Goal: Information Seeking & Learning: Learn about a topic

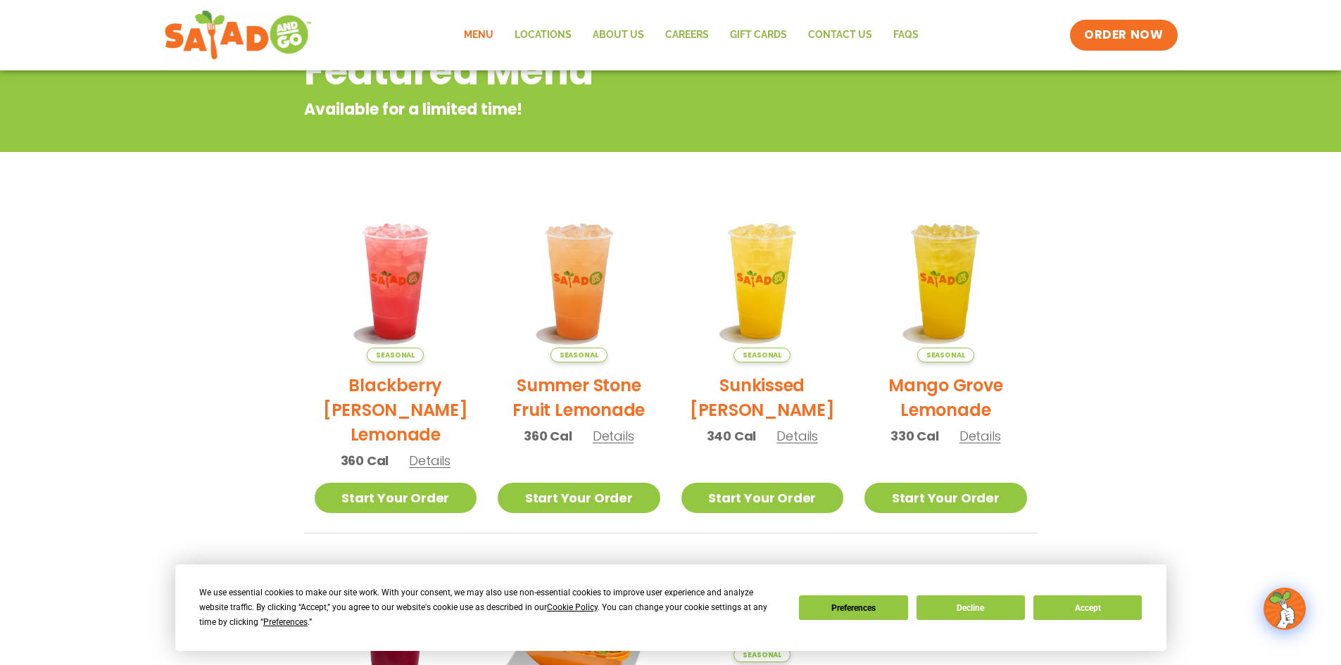
scroll to position [282, 0]
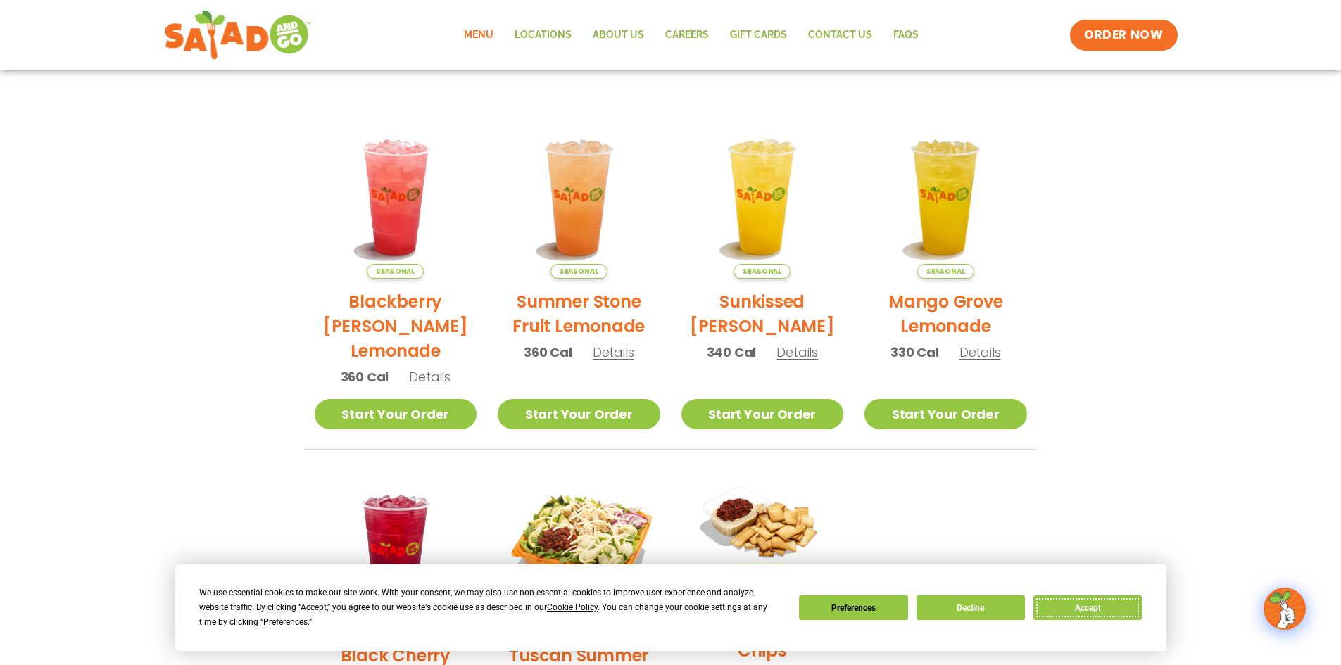
click at [1104, 606] on button "Accept" at bounding box center [1087, 607] width 108 height 25
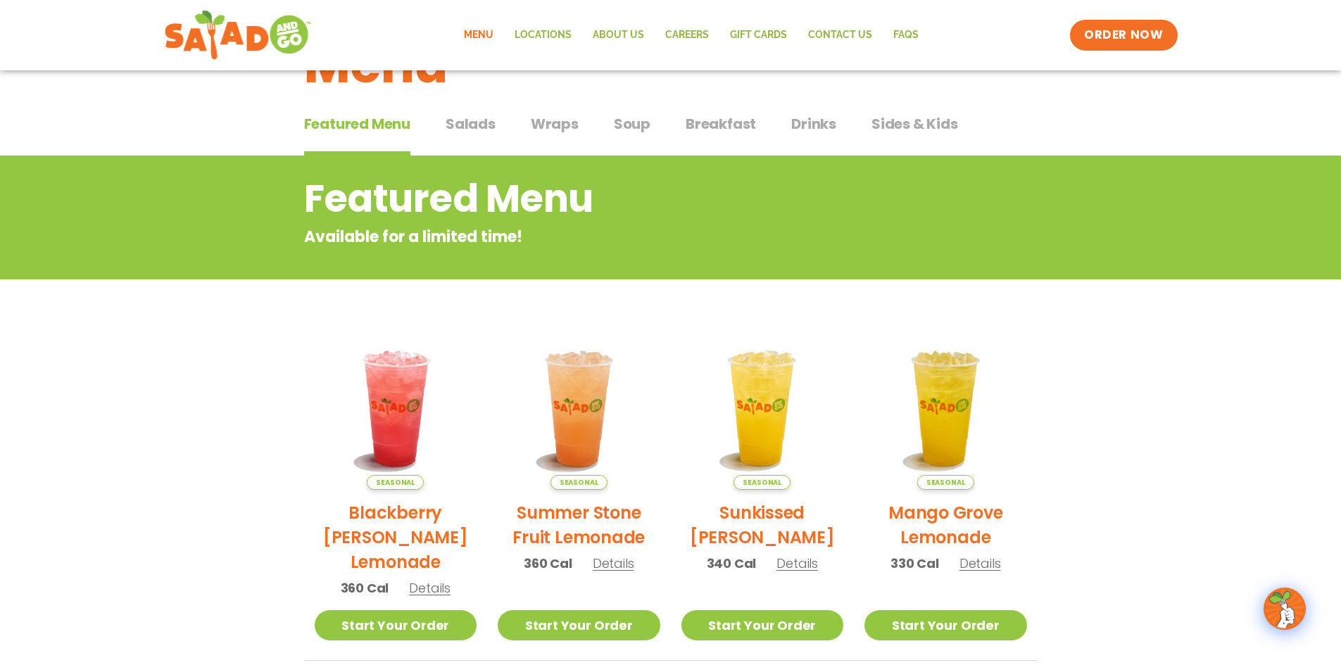
scroll to position [0, 0]
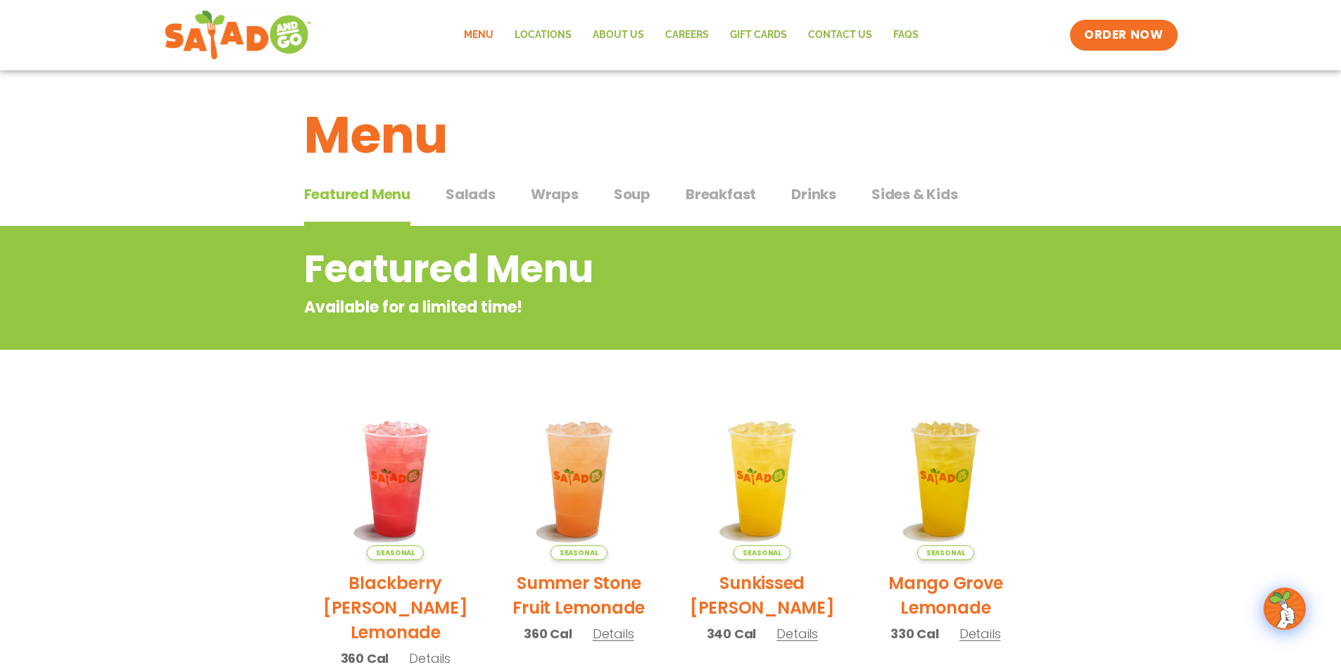
click at [491, 39] on link "Menu" at bounding box center [478, 35] width 51 height 32
click at [493, 191] on span "Salads" at bounding box center [471, 194] width 50 height 21
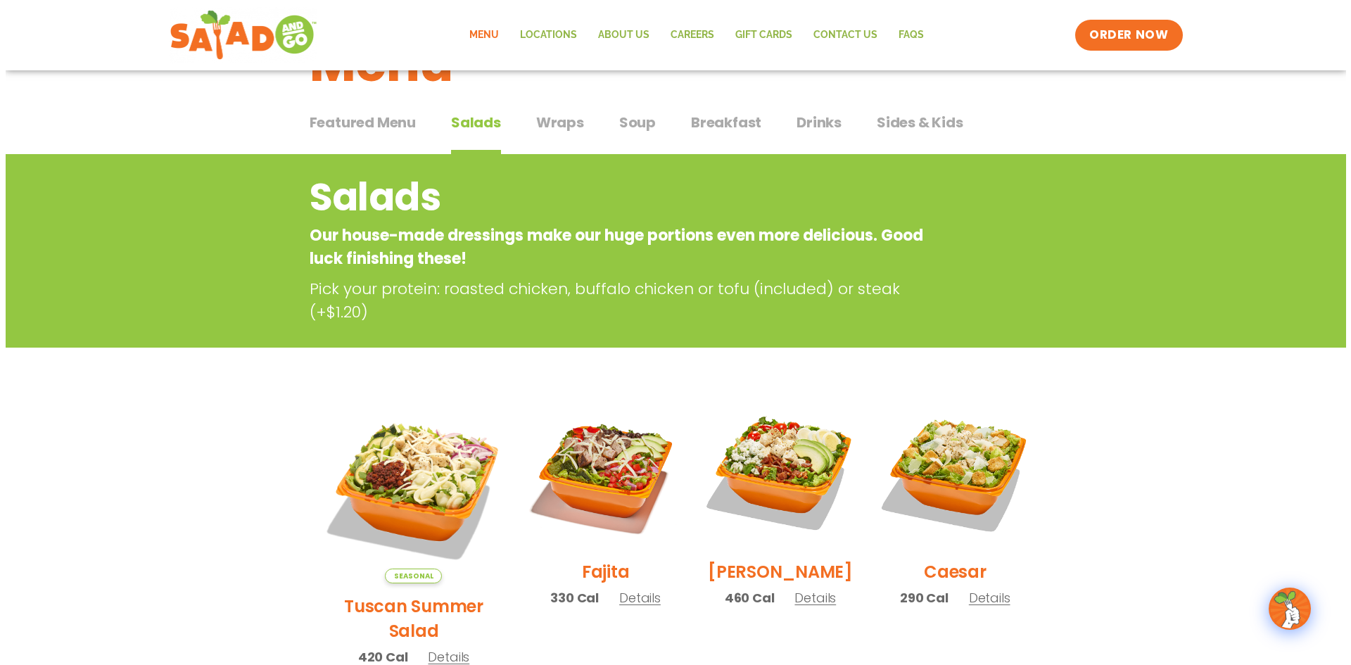
scroll to position [211, 0]
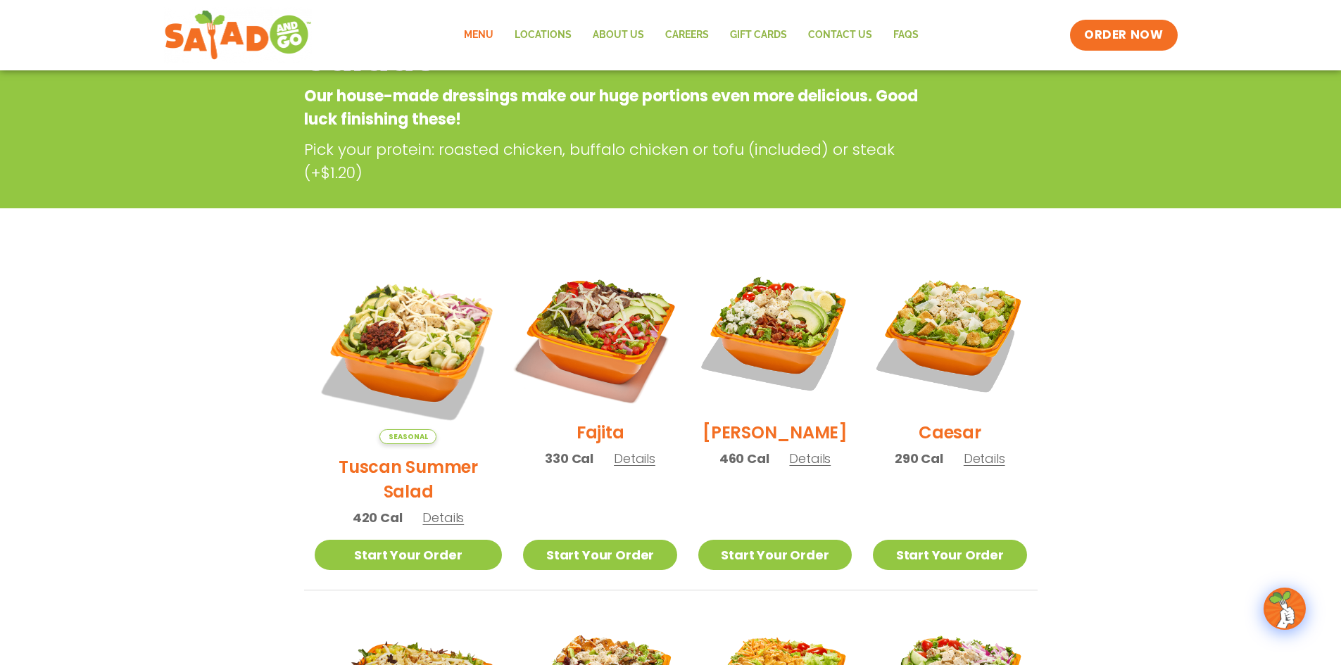
click at [605, 305] on img at bounding box center [600, 333] width 180 height 180
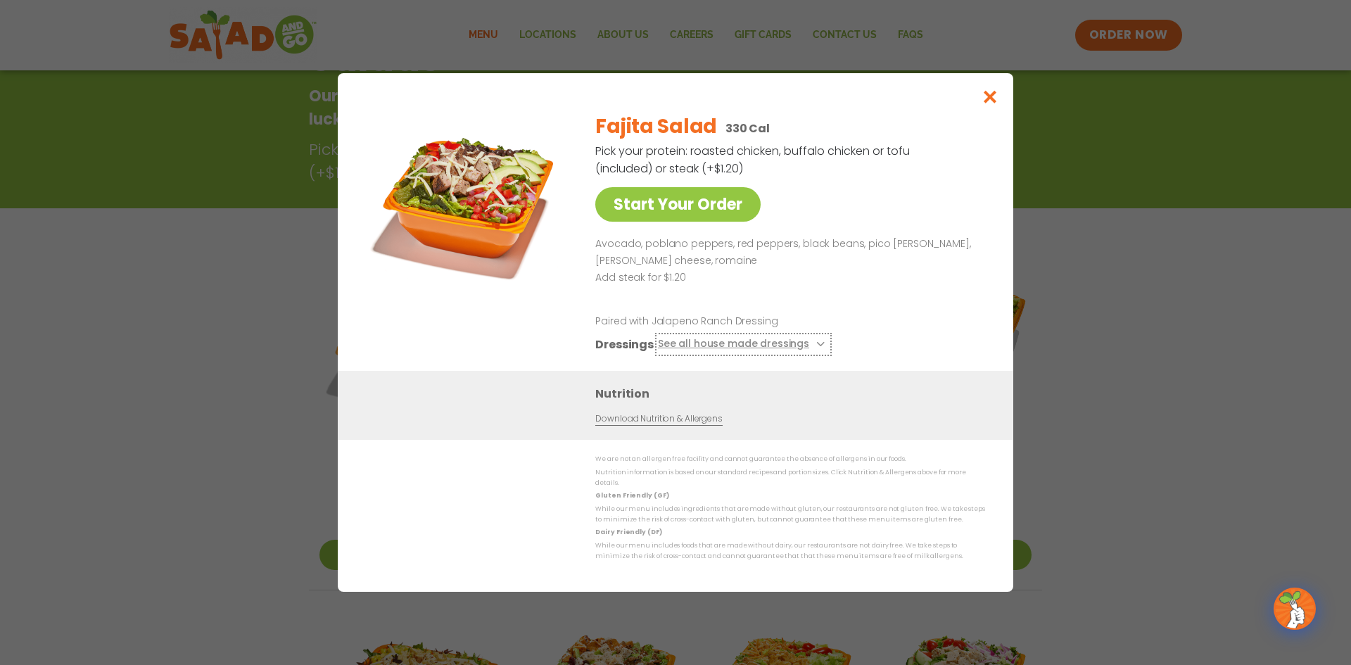
click at [743, 348] on button "See all house made dressings" at bounding box center [743, 345] width 171 height 18
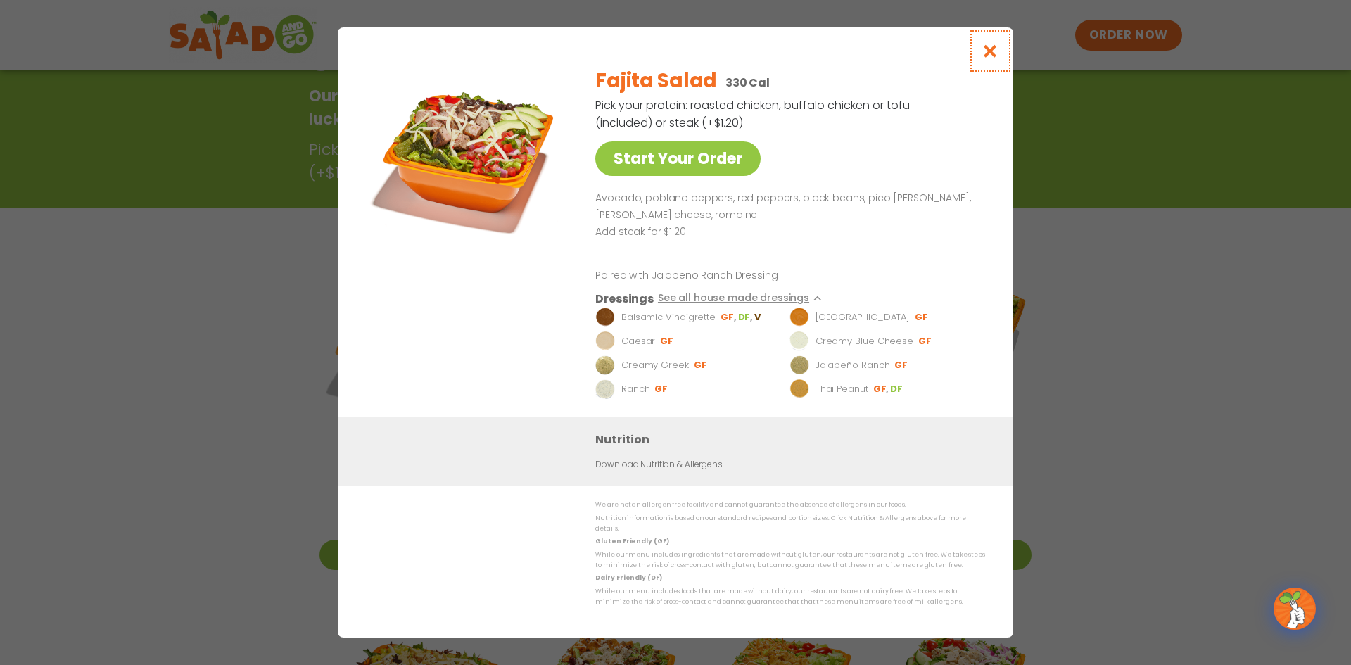
click at [999, 52] on icon "Close modal" at bounding box center [991, 51] width 18 height 15
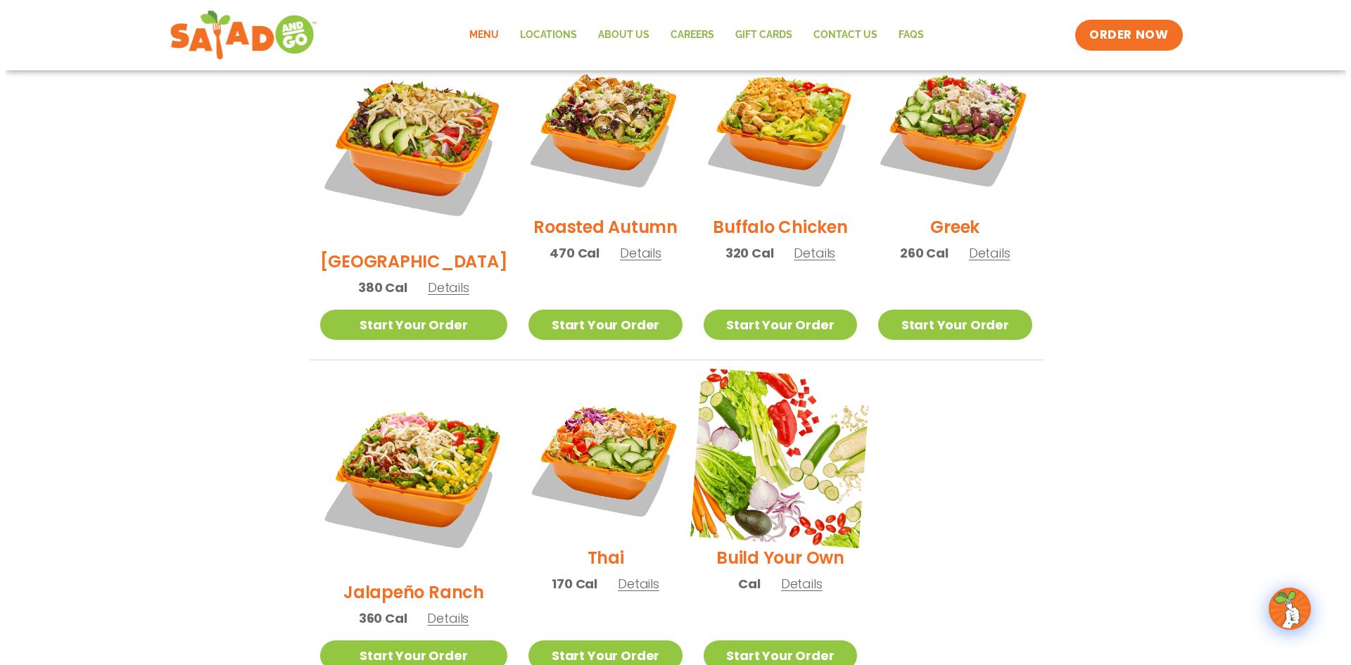
scroll to position [789, 0]
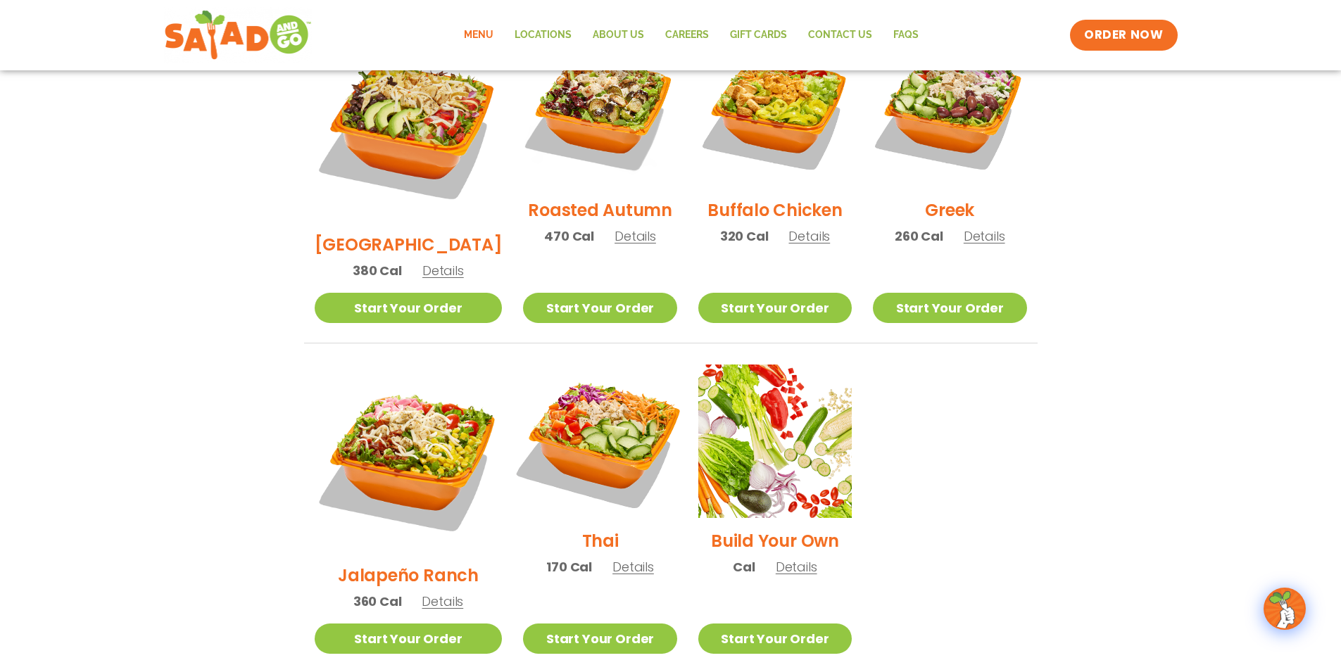
click at [626, 387] on img at bounding box center [600, 441] width 180 height 180
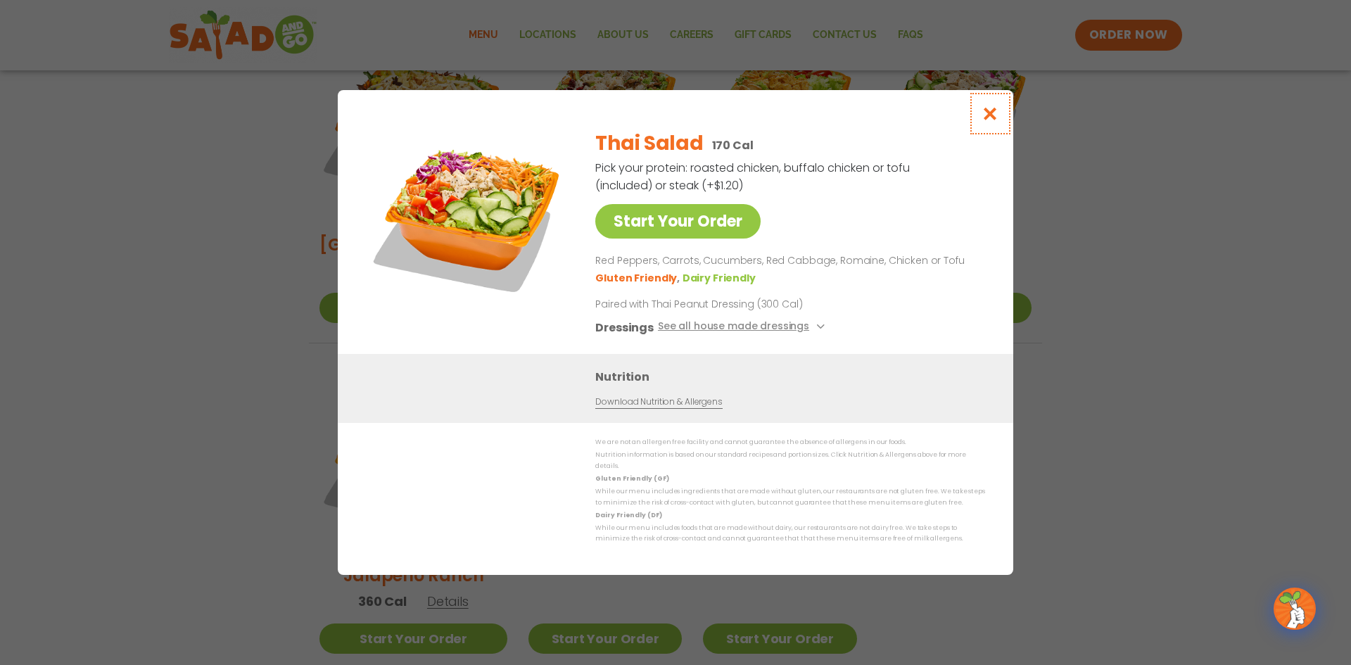
click at [1000, 122] on button "Close modal" at bounding box center [991, 113] width 46 height 47
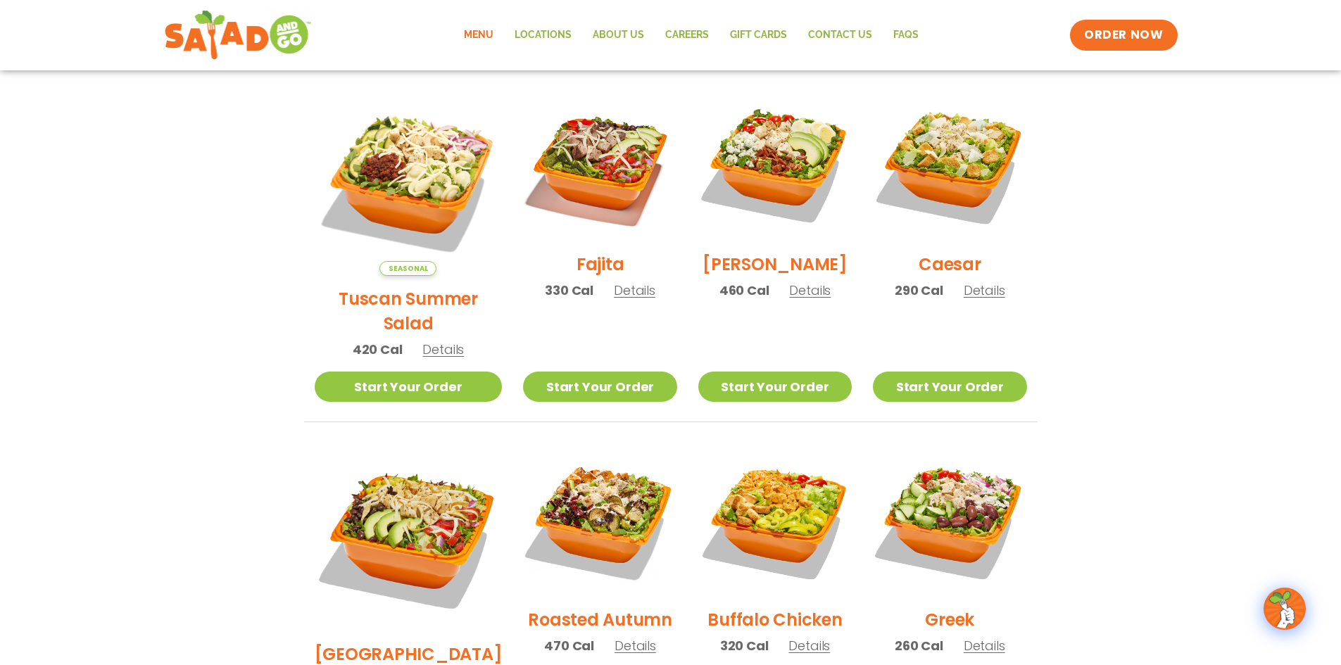
scroll to position [299, 0]
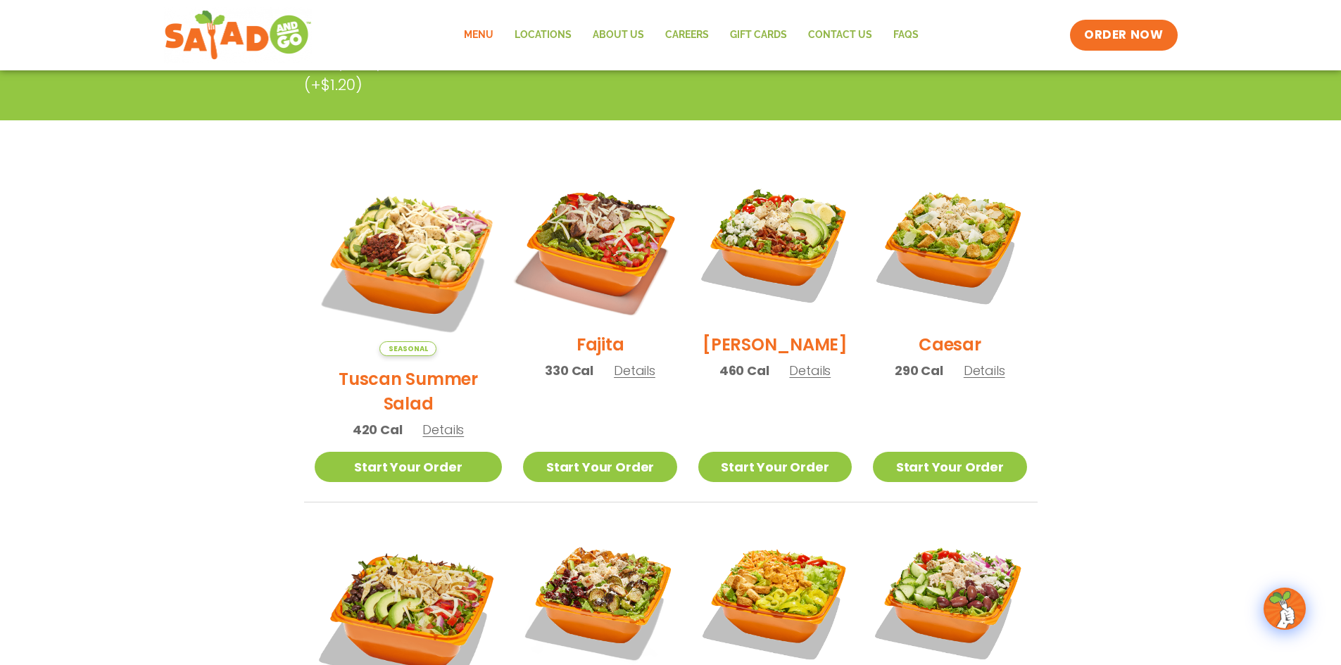
click at [593, 252] on img at bounding box center [600, 245] width 180 height 180
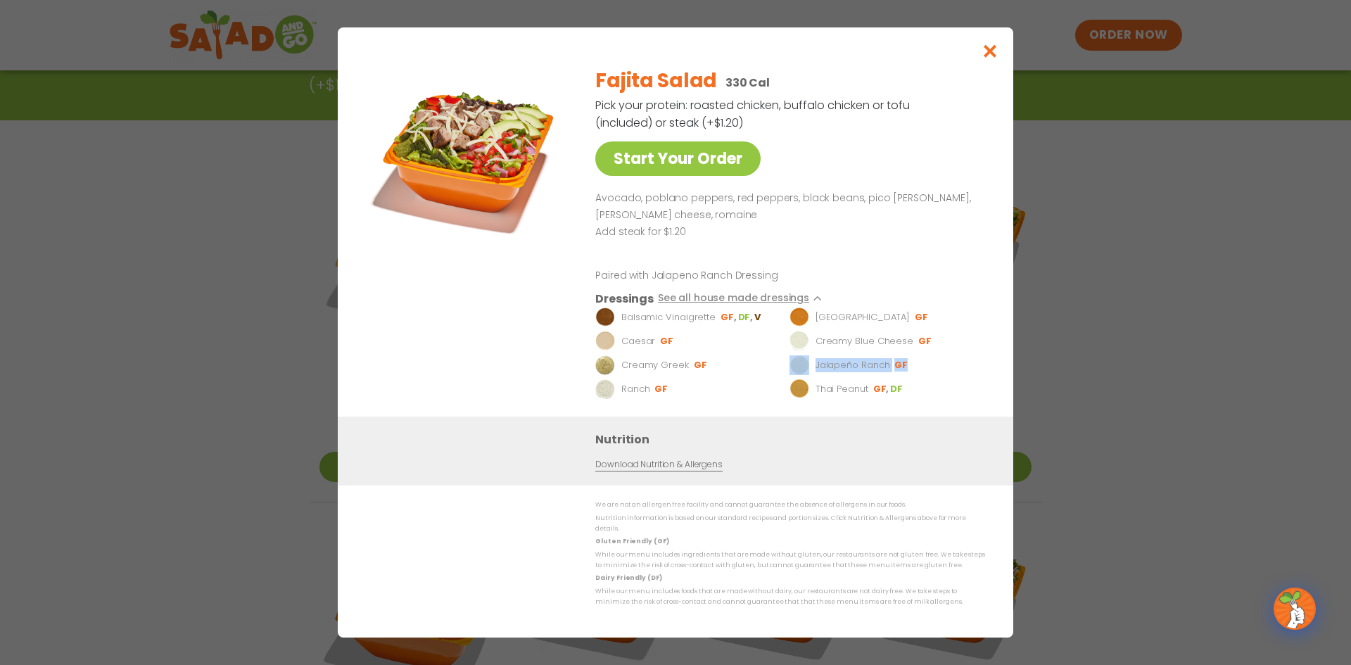
drag, startPoint x: 912, startPoint y: 367, endPoint x: 792, endPoint y: 374, distance: 119.9
click at [792, 374] on li "Jalapeño Ranch GF" at bounding box center [885, 365] width 190 height 20
click at [985, 47] on button "Close modal" at bounding box center [991, 50] width 46 height 47
